Goal: Navigation & Orientation: Understand site structure

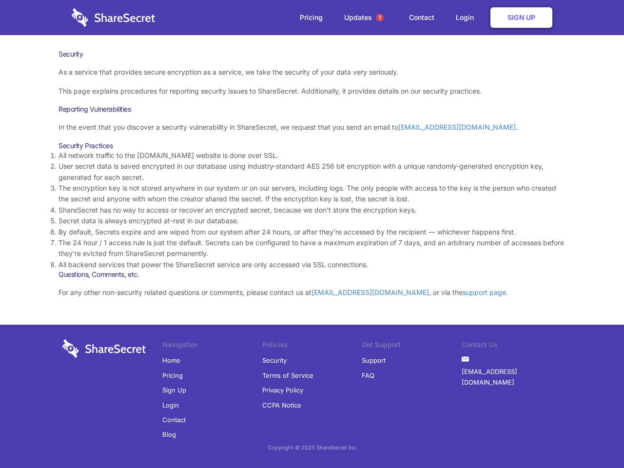
click at [312, 234] on li "By default, Secrets expire and are wiped from our system after 24 hours, or aft…" at bounding box center [311, 232] width 507 height 11
click at [380, 18] on span "1" at bounding box center [380, 18] width 8 height 8
